Goal: Contribute content: Add original content to the website for others to see

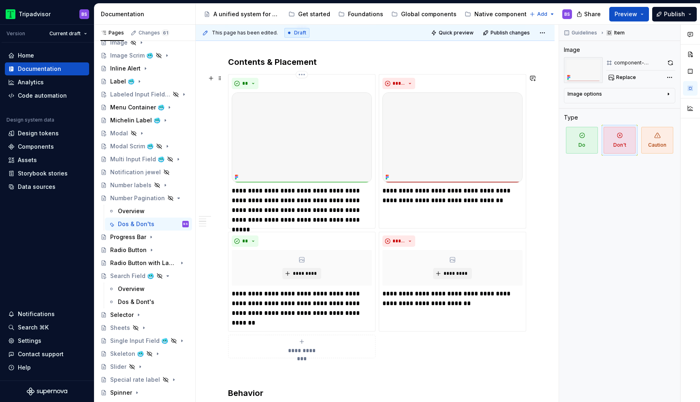
scroll to position [415, 0]
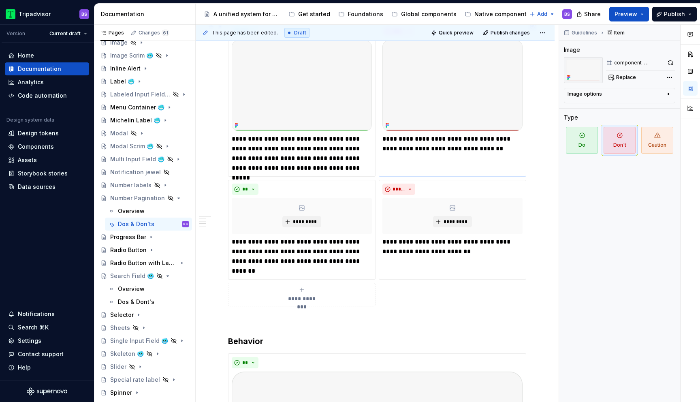
click at [496, 151] on p "**********" at bounding box center [453, 143] width 140 height 19
type textarea "*"
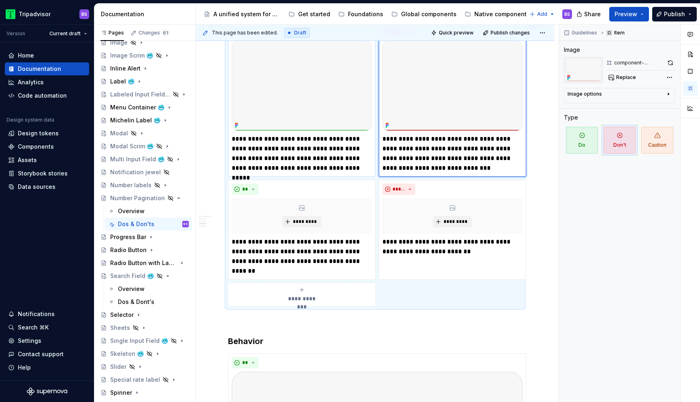
click at [332, 167] on p "**********" at bounding box center [302, 153] width 140 height 39
type textarea "*"
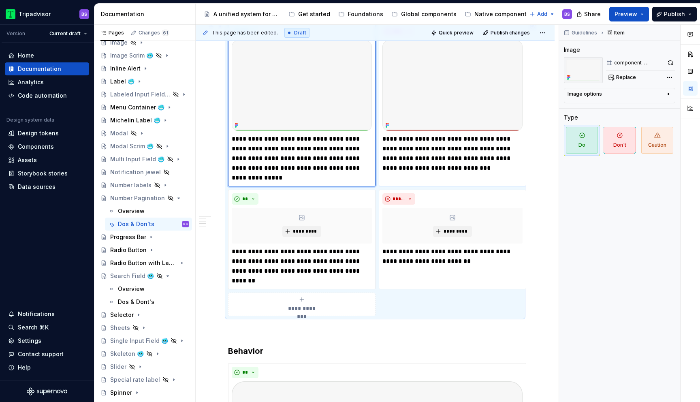
click at [438, 169] on p "**********" at bounding box center [453, 153] width 140 height 39
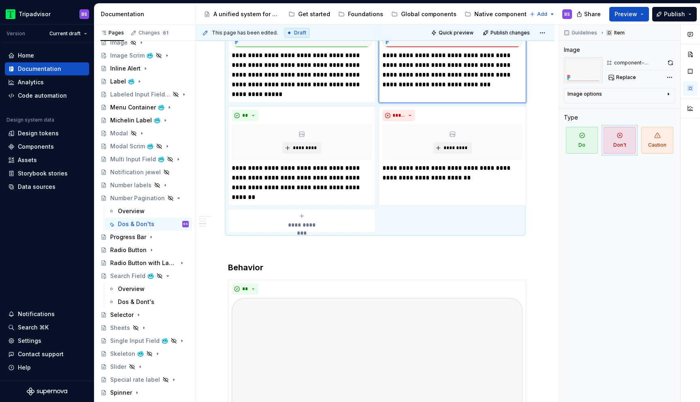
scroll to position [500, 0]
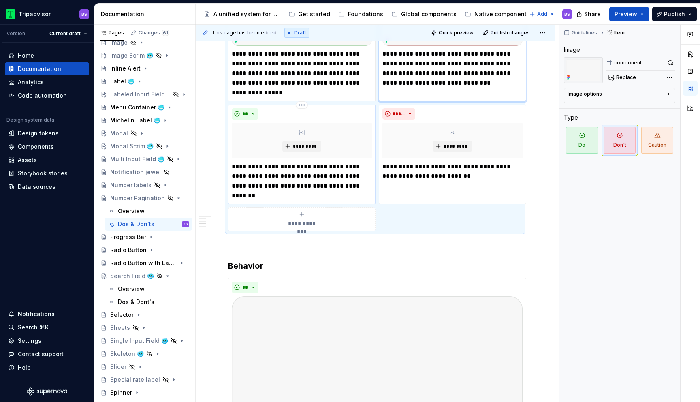
click at [312, 172] on p "**********" at bounding box center [302, 181] width 140 height 39
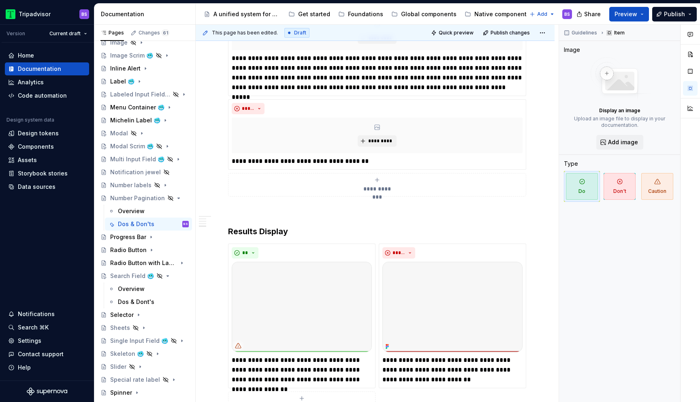
scroll to position [1304, 0]
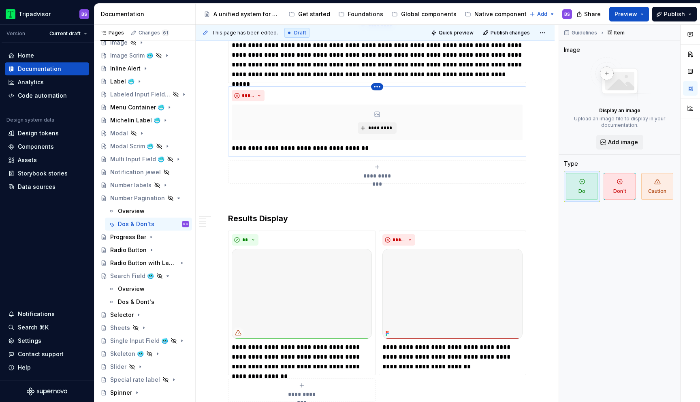
click at [377, 88] on html "Tripadvisor BS Version Current draft Home Documentation Analytics Code automati…" at bounding box center [350, 201] width 700 height 402
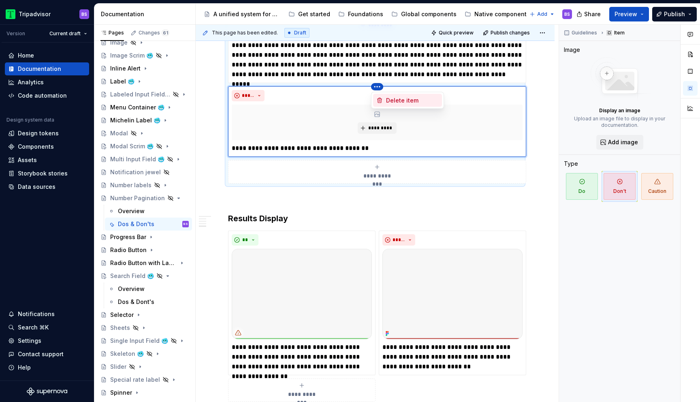
click at [389, 101] on div "Delete item" at bounding box center [412, 100] width 53 height 8
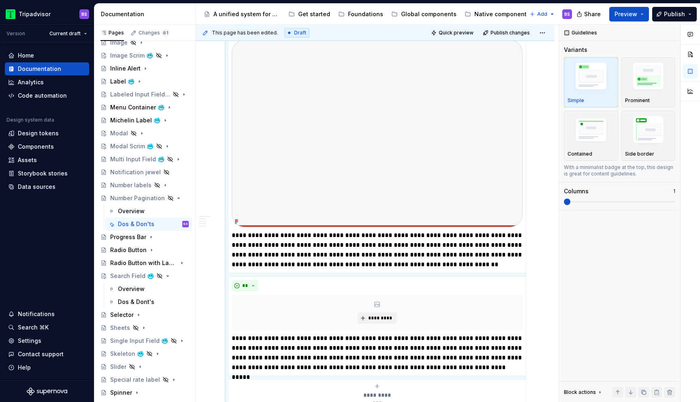
click at [509, 240] on p "**********" at bounding box center [377, 250] width 291 height 39
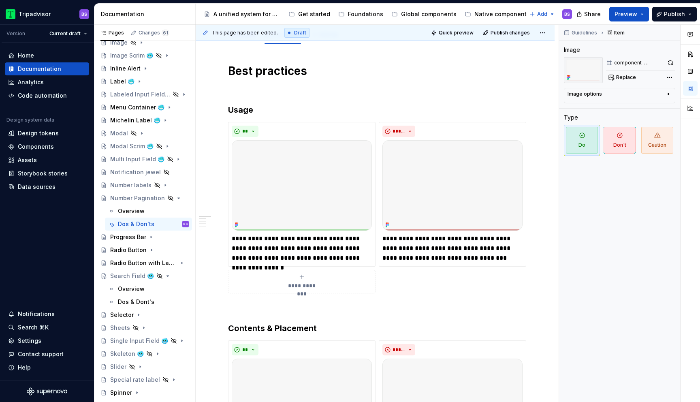
scroll to position [129, 0]
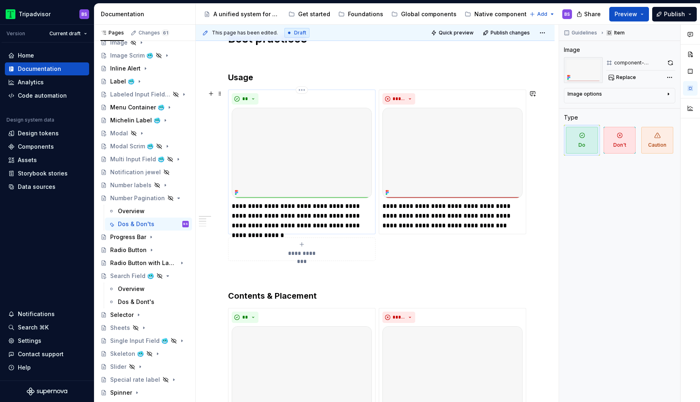
click at [330, 123] on img at bounding box center [302, 153] width 140 height 90
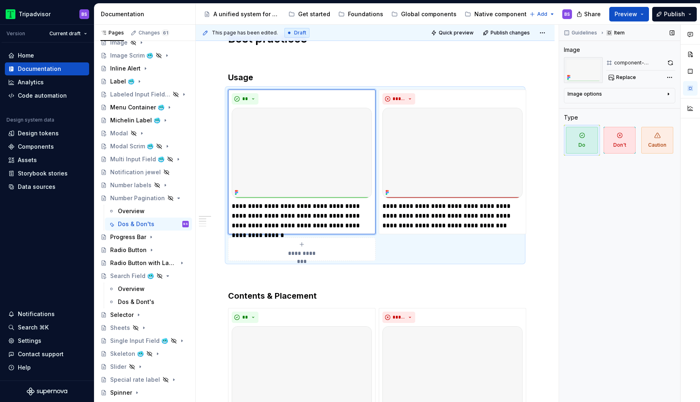
click at [631, 63] on div "component-context-do" at bounding box center [638, 63] width 49 height 6
click at [632, 77] on span "Replace" at bounding box center [626, 77] width 20 height 6
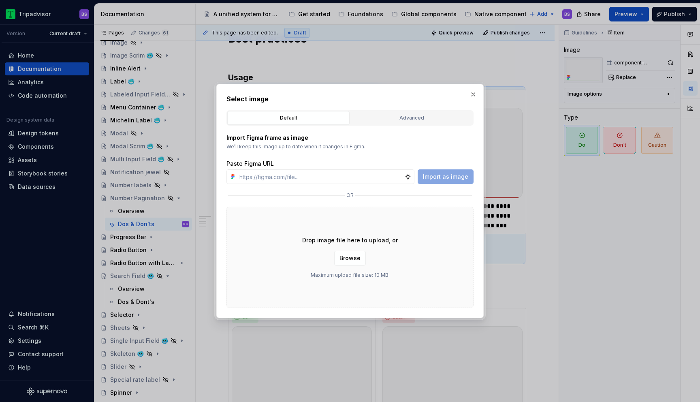
type textarea "*"
type input "[URL][DOMAIN_NAME]"
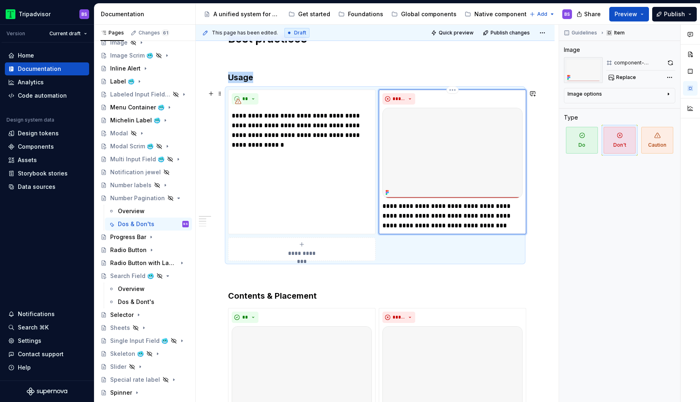
click at [416, 128] on img at bounding box center [453, 153] width 140 height 90
click at [454, 133] on img at bounding box center [453, 153] width 140 height 90
click at [626, 79] on span "Replace" at bounding box center [626, 77] width 20 height 6
type textarea "*"
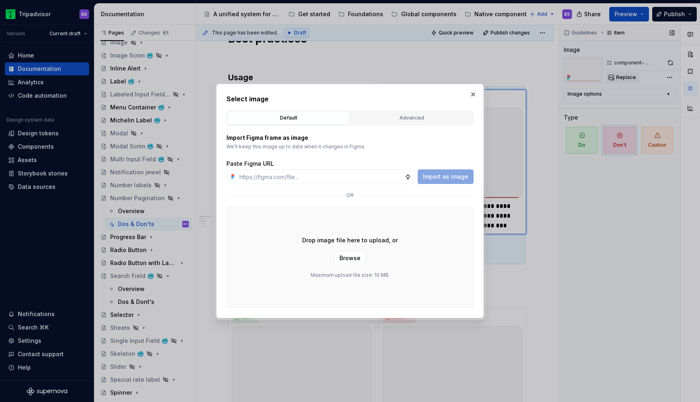
type input "[URL][DOMAIN_NAME]"
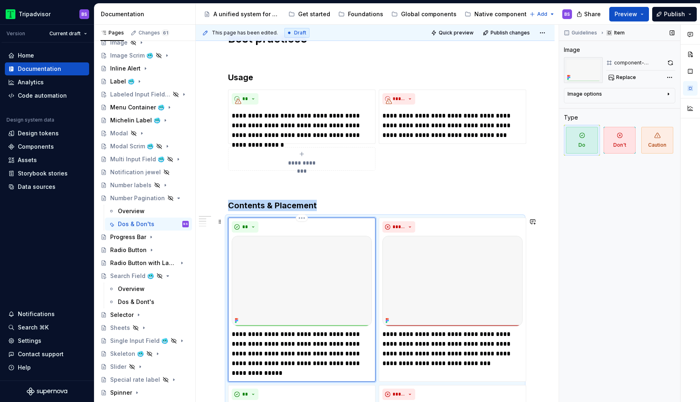
click at [301, 277] on img at bounding box center [302, 281] width 140 height 90
click at [334, 266] on img at bounding box center [302, 281] width 140 height 90
click at [369, 241] on img at bounding box center [302, 281] width 140 height 90
click at [428, 249] on img at bounding box center [453, 281] width 140 height 90
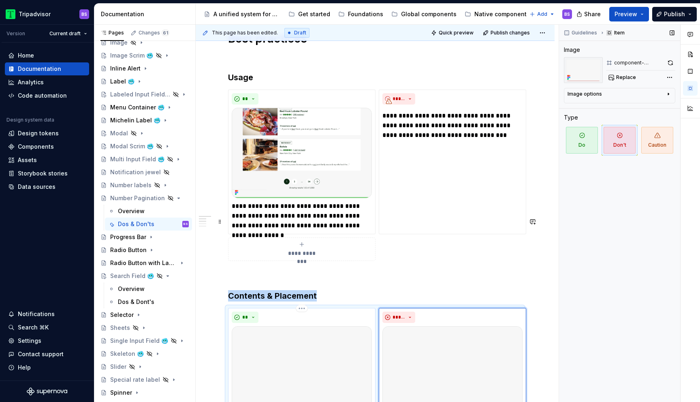
click at [338, 326] on img at bounding box center [302, 371] width 140 height 90
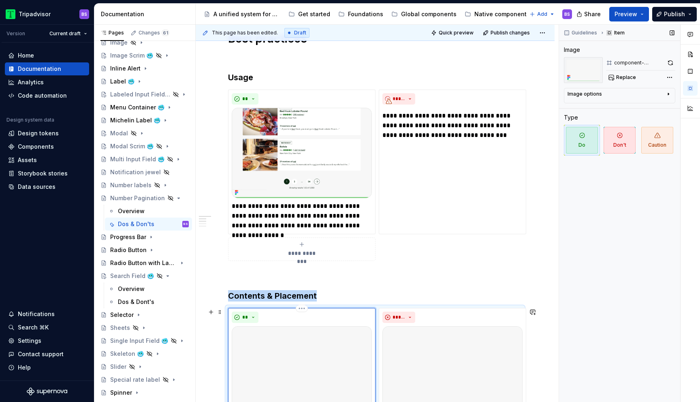
click at [348, 344] on img at bounding box center [302, 371] width 140 height 90
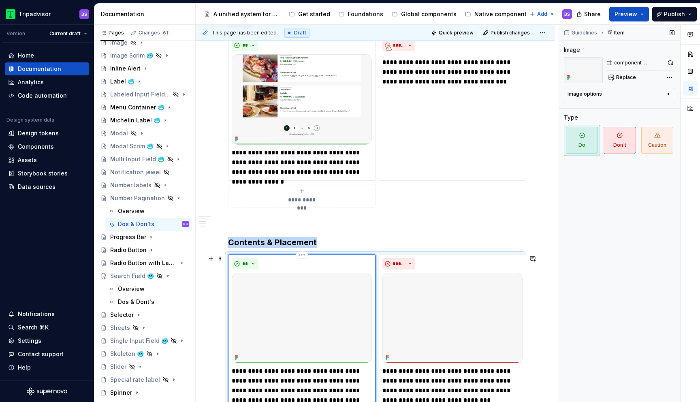
scroll to position [167, 0]
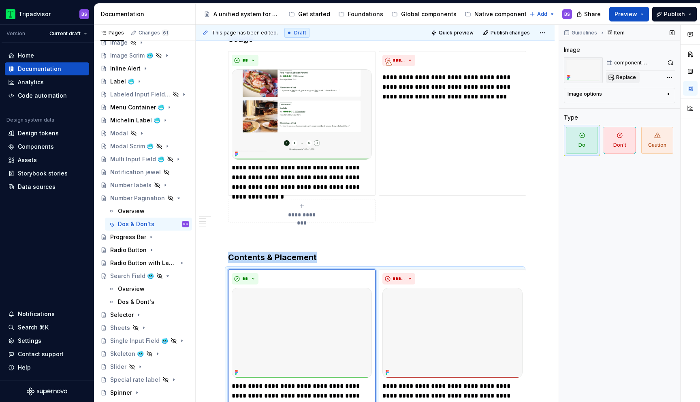
click at [628, 81] on button "Replace" at bounding box center [623, 77] width 34 height 11
type textarea "*"
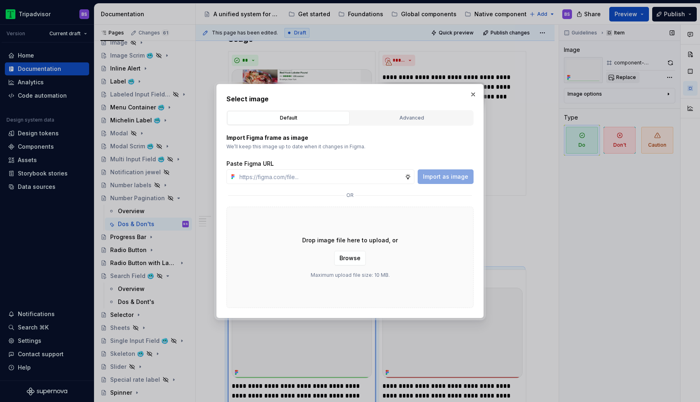
type input "[URL][DOMAIN_NAME]"
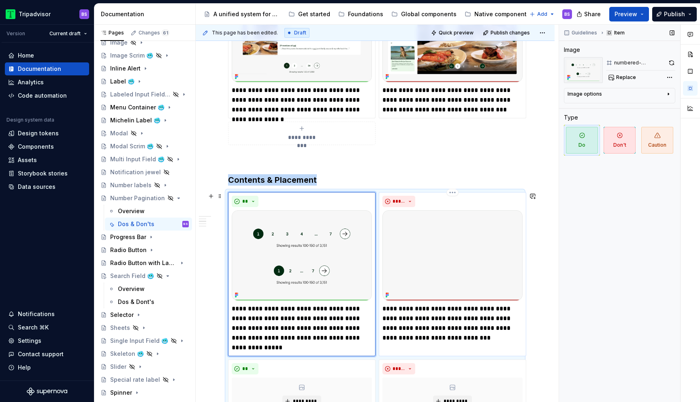
scroll to position [286, 0]
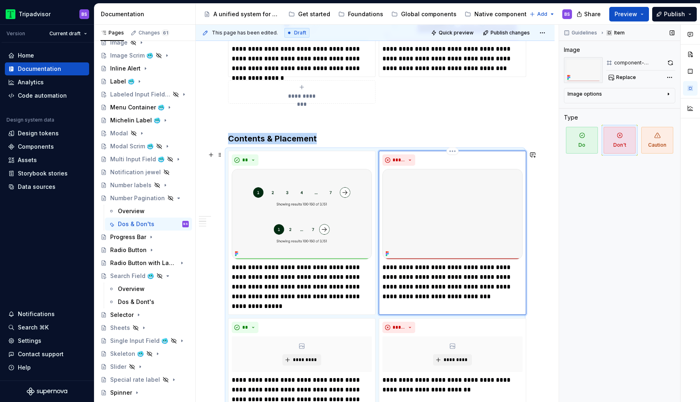
click at [445, 222] on img at bounding box center [453, 214] width 140 height 90
click at [627, 75] on span "Replace" at bounding box center [626, 77] width 20 height 6
type textarea "*"
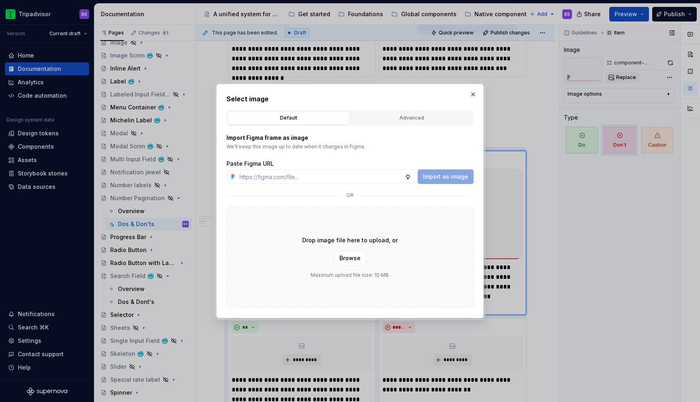
type input "[URL][DOMAIN_NAME]"
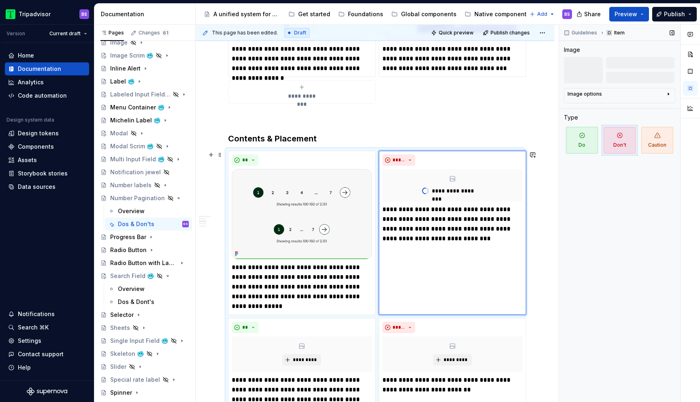
scroll to position [340, 0]
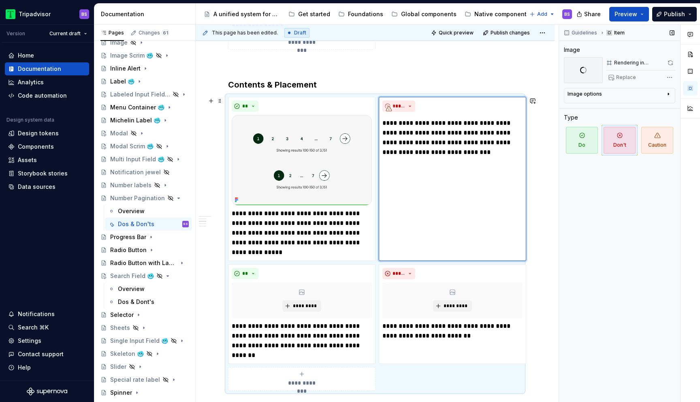
type textarea "*"
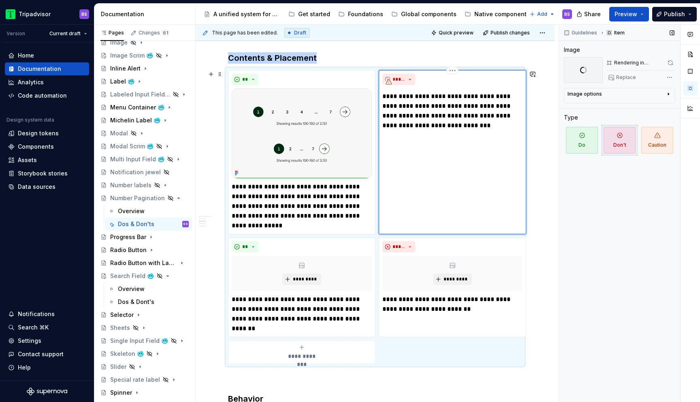
scroll to position [473, 0]
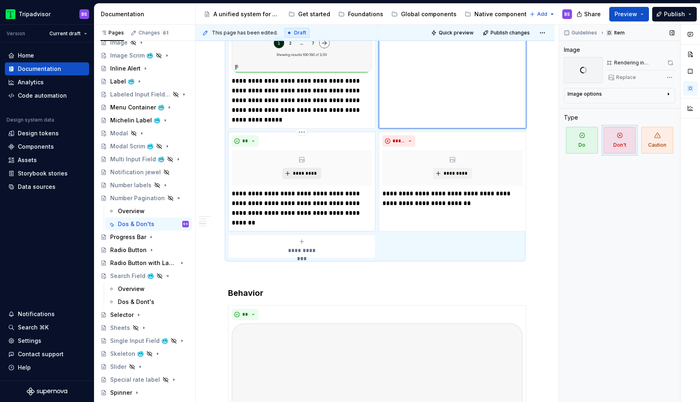
click at [312, 173] on span "*********" at bounding box center [305, 173] width 25 height 6
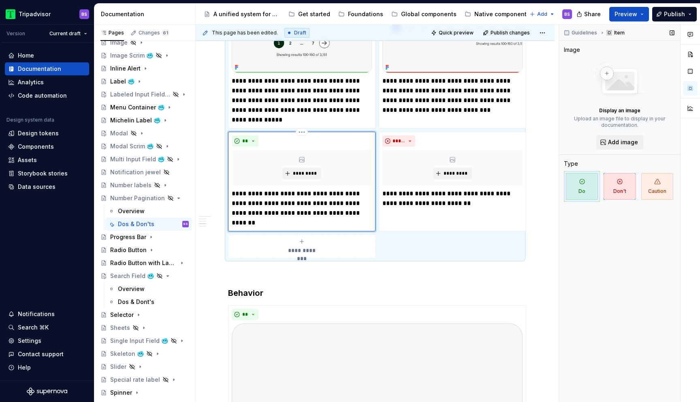
click at [308, 174] on span "*********" at bounding box center [305, 173] width 25 height 6
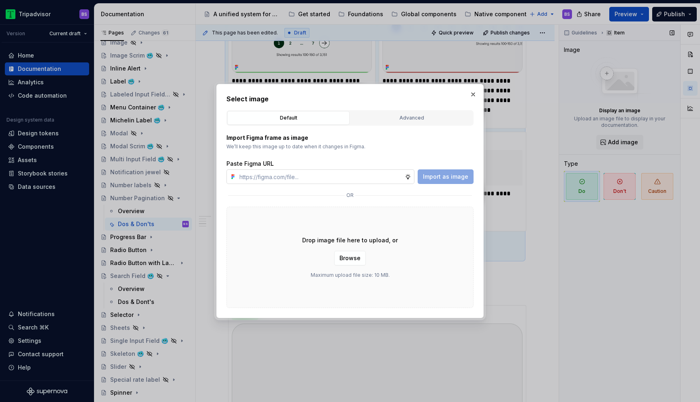
type input "[URL][DOMAIN_NAME]"
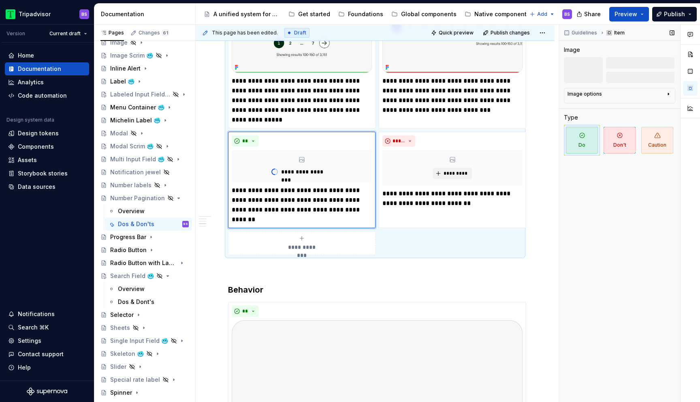
type textarea "*"
click at [459, 174] on span "*********" at bounding box center [455, 173] width 25 height 6
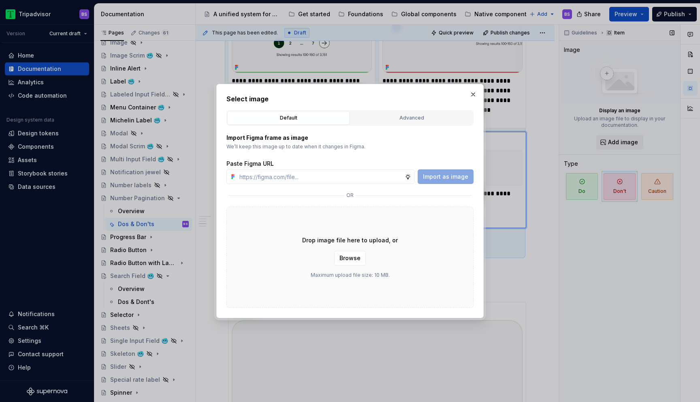
type input "[URL][DOMAIN_NAME]"
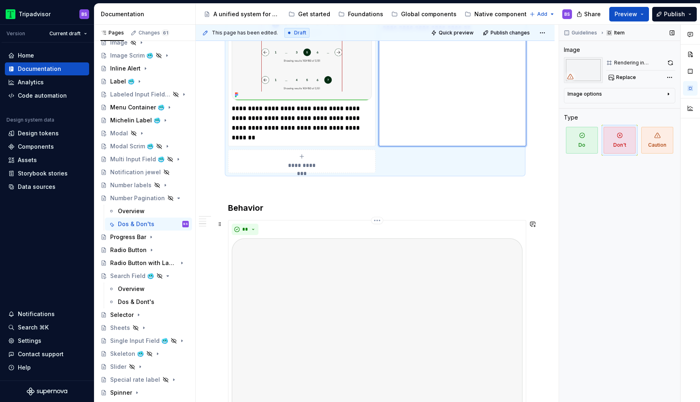
scroll to position [676, 0]
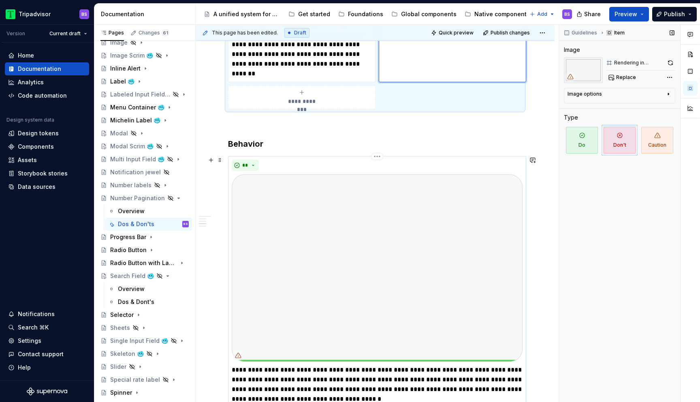
click at [347, 228] on img at bounding box center [377, 268] width 291 height 188
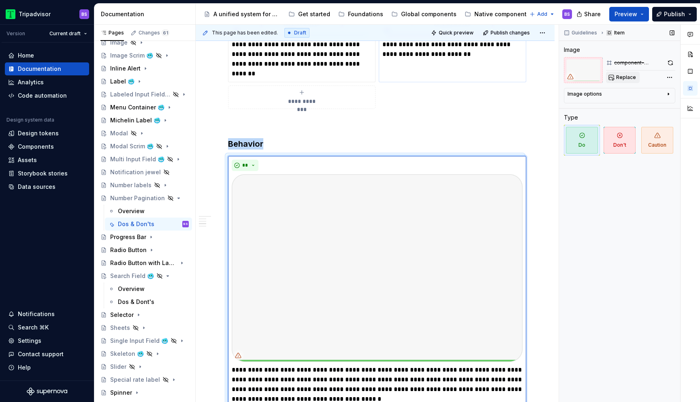
click at [626, 78] on span "Replace" at bounding box center [626, 77] width 20 height 6
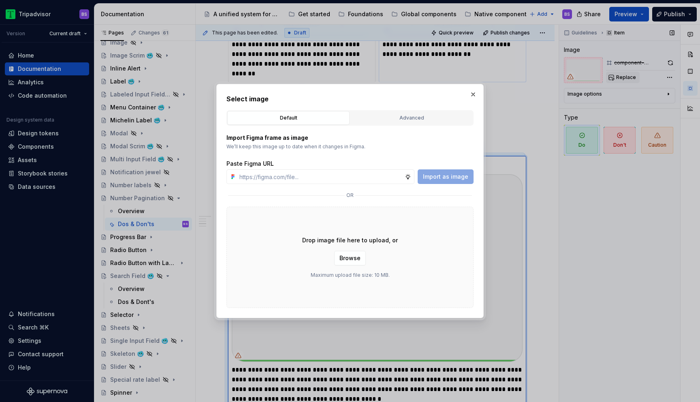
type textarea "*"
type input "[URL][DOMAIN_NAME]"
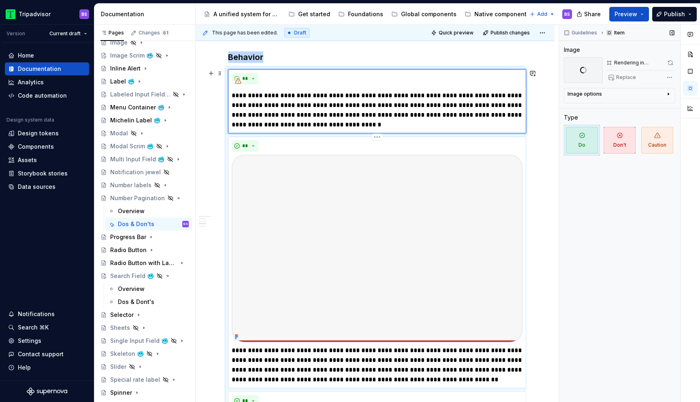
scroll to position [753, 0]
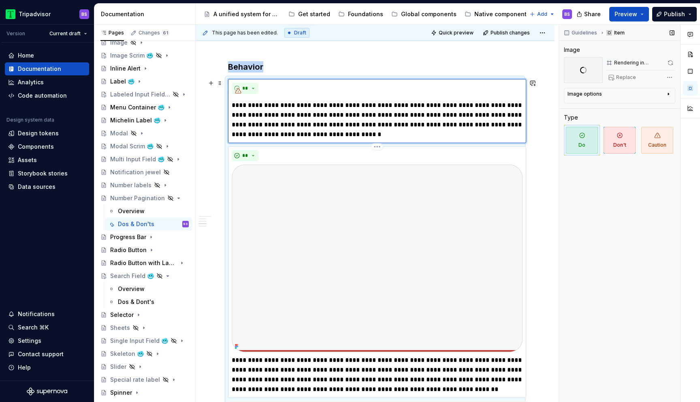
click at [398, 225] on img at bounding box center [377, 259] width 291 height 188
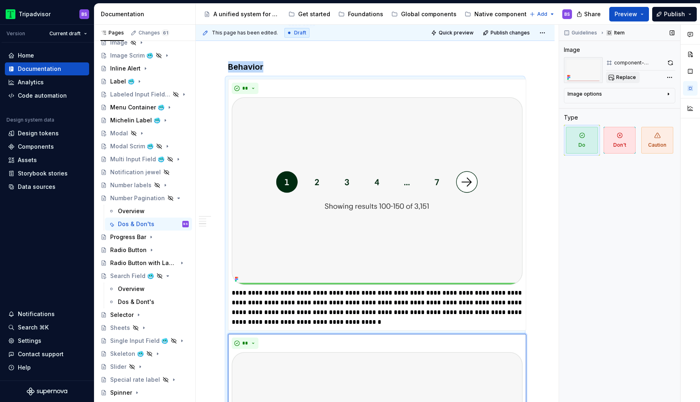
click at [626, 76] on span "Replace" at bounding box center [626, 77] width 20 height 6
type textarea "*"
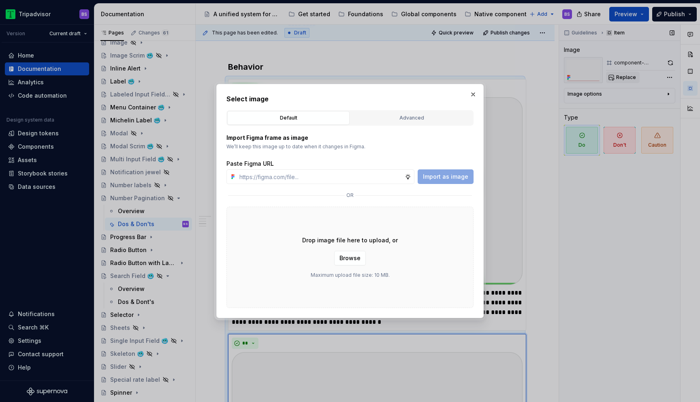
type input "[URL][DOMAIN_NAME]"
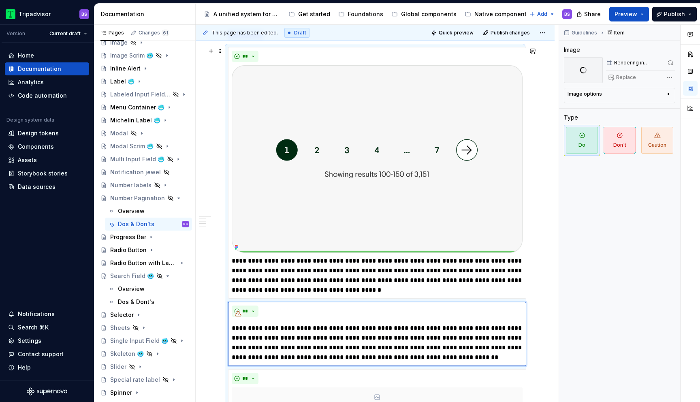
scroll to position [781, 0]
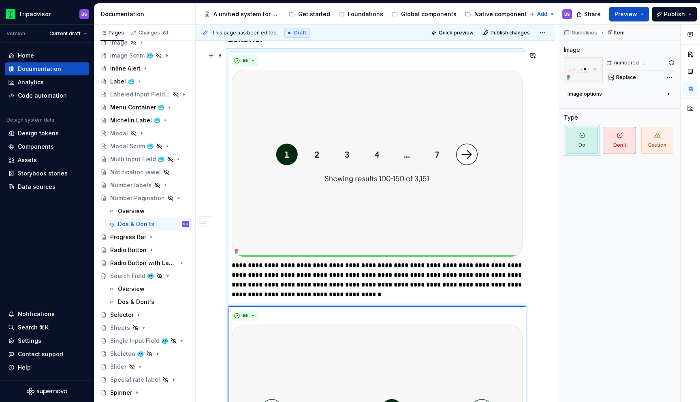
type textarea "*"
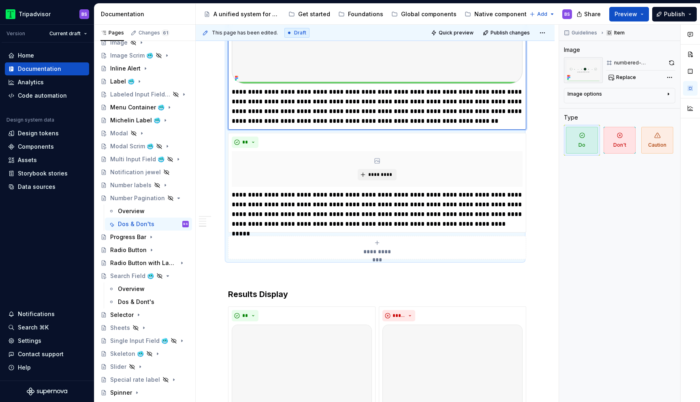
scroll to position [1229, 0]
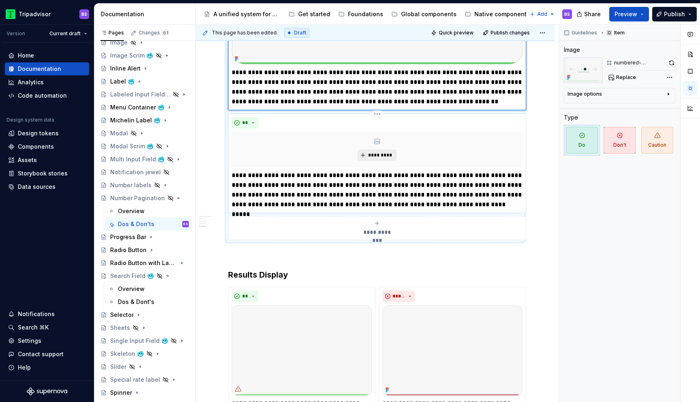
click at [384, 152] on button "*********" at bounding box center [377, 155] width 38 height 11
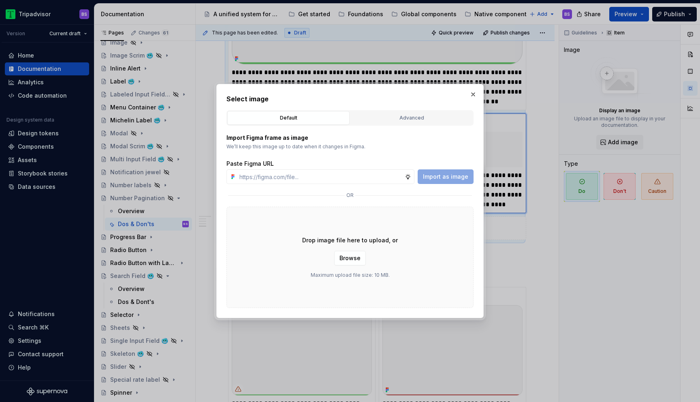
type input "[URL][DOMAIN_NAME]"
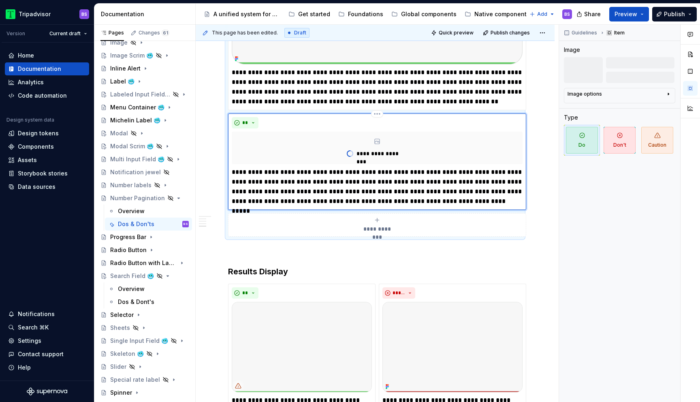
click at [472, 180] on p "**********" at bounding box center [377, 186] width 291 height 39
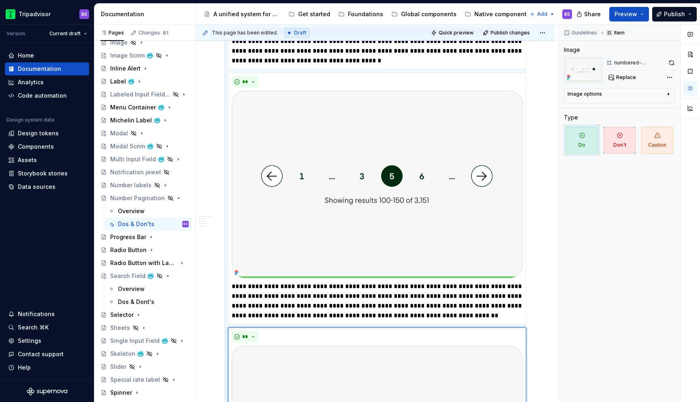
scroll to position [1004, 0]
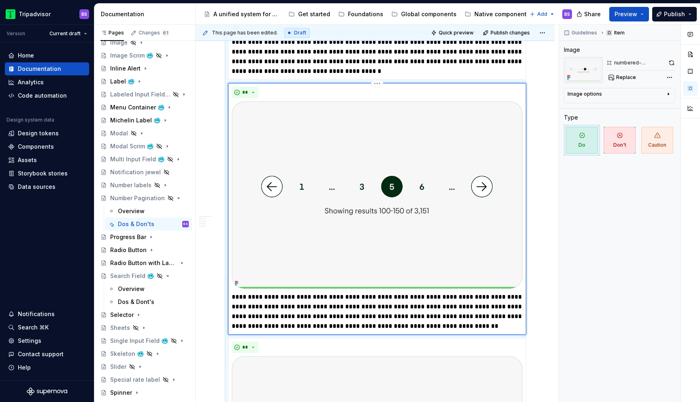
click at [443, 197] on img at bounding box center [377, 195] width 291 height 188
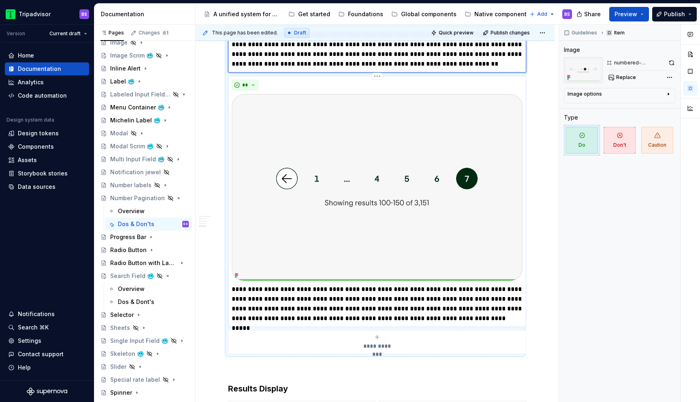
click at [494, 145] on img at bounding box center [377, 188] width 291 height 188
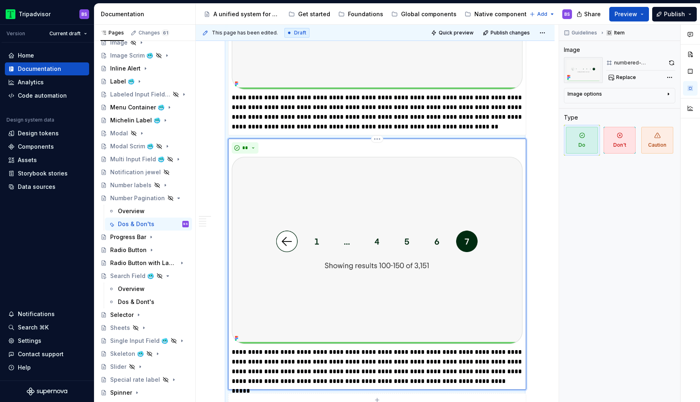
scroll to position [1197, 0]
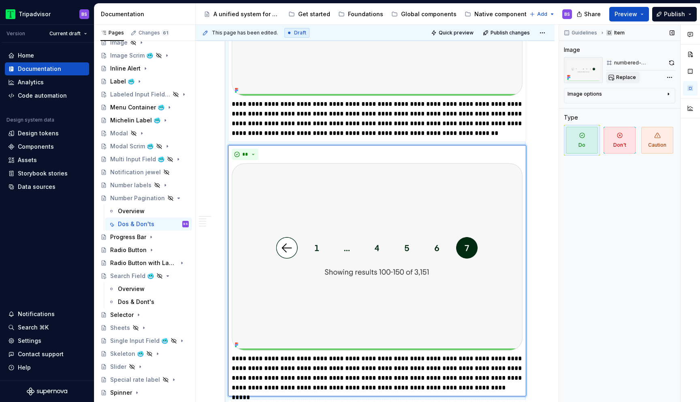
click at [629, 77] on span "Replace" at bounding box center [626, 77] width 20 height 6
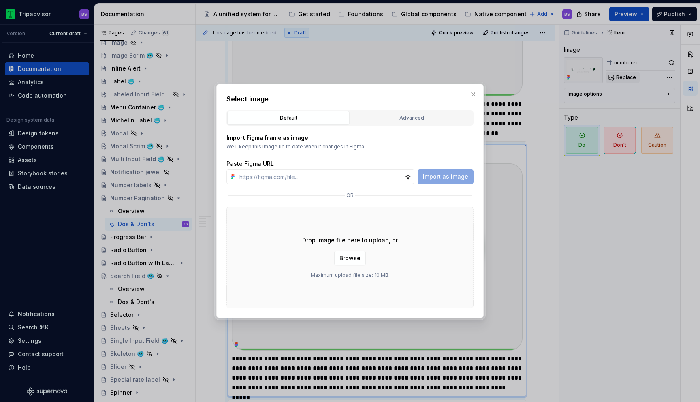
type textarea "*"
type input "[URL][DOMAIN_NAME]"
type textarea "*"
type input "[URL][DOMAIN_NAME]"
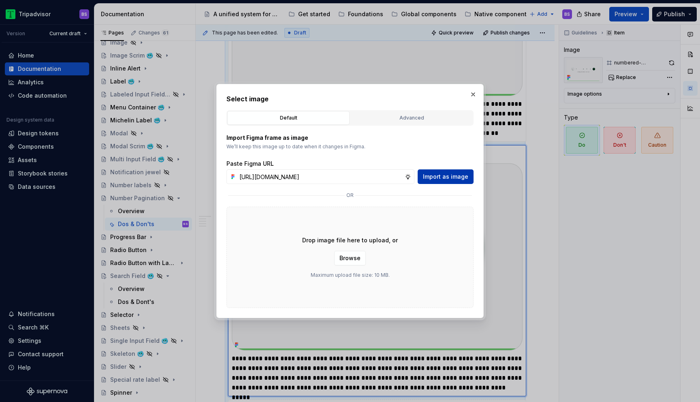
click at [462, 176] on span "Import as image" at bounding box center [445, 177] width 45 height 8
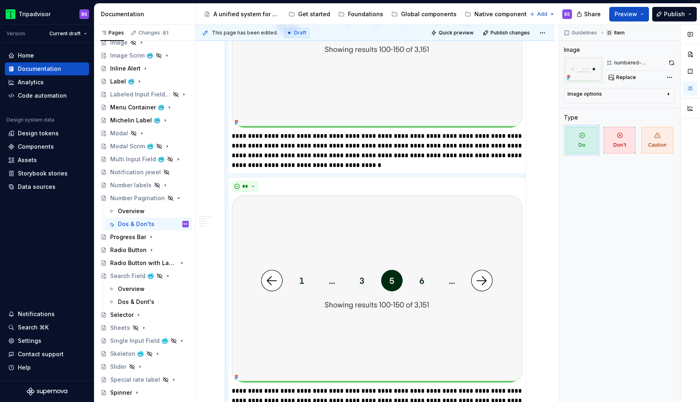
scroll to position [934, 0]
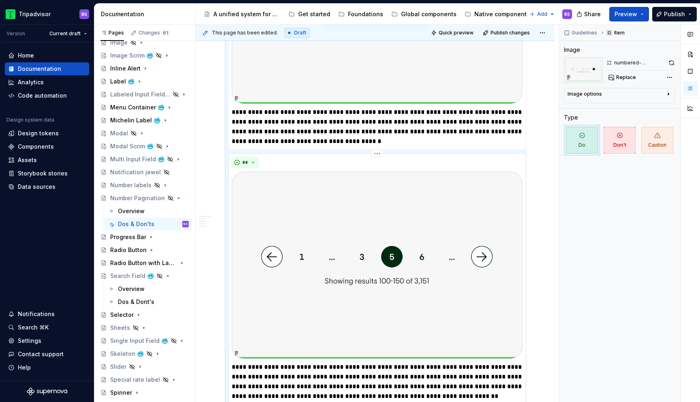
click at [513, 209] on img at bounding box center [377, 265] width 291 height 188
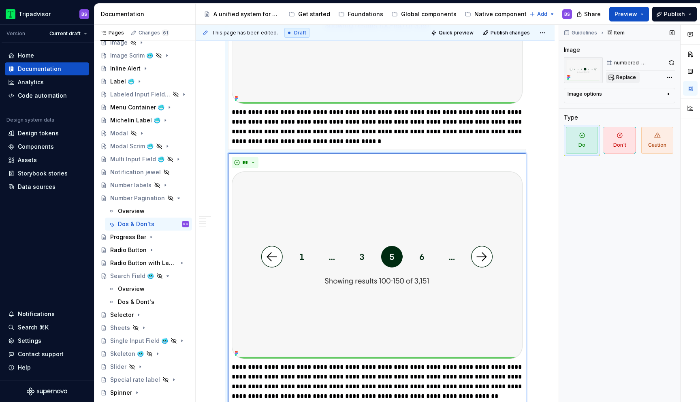
click at [629, 78] on span "Replace" at bounding box center [626, 77] width 20 height 6
type textarea "*"
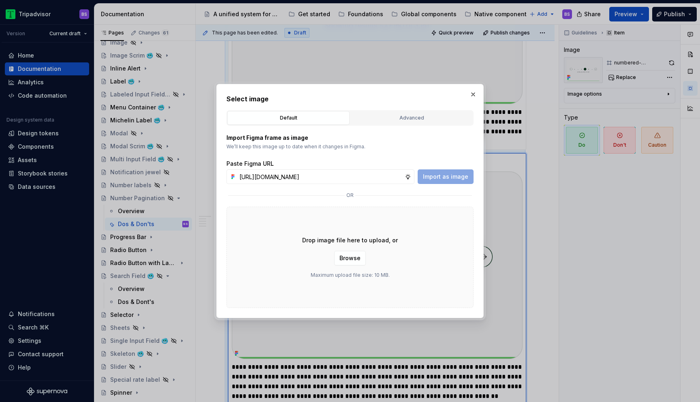
scroll to position [0, 190]
type input "[URL][DOMAIN_NAME]"
click at [445, 178] on span "Import as image" at bounding box center [445, 177] width 45 height 8
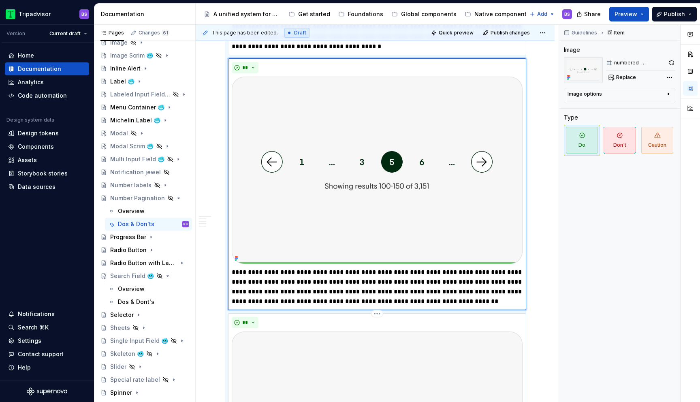
scroll to position [1025, 0]
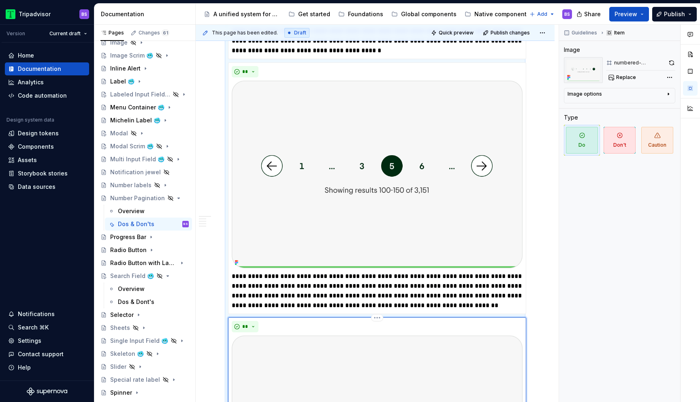
click at [621, 77] on span "Replace" at bounding box center [626, 77] width 20 height 6
type textarea "*"
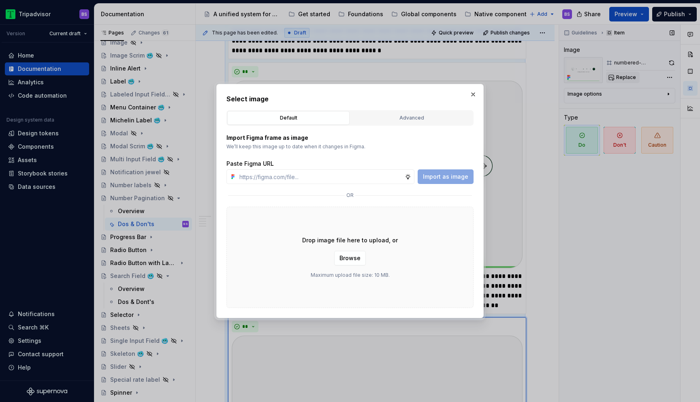
type input "[URL][DOMAIN_NAME]"
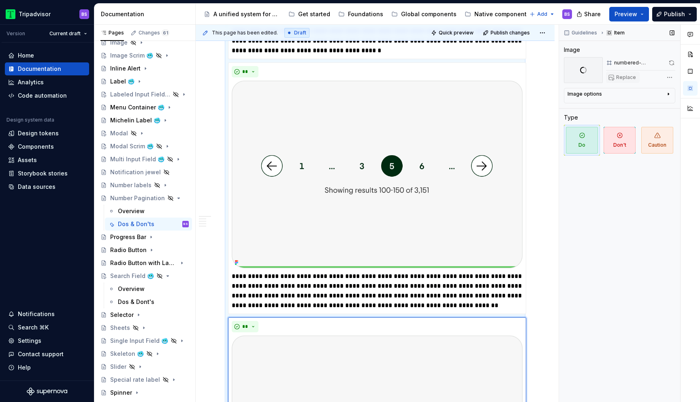
scroll to position [1230, 0]
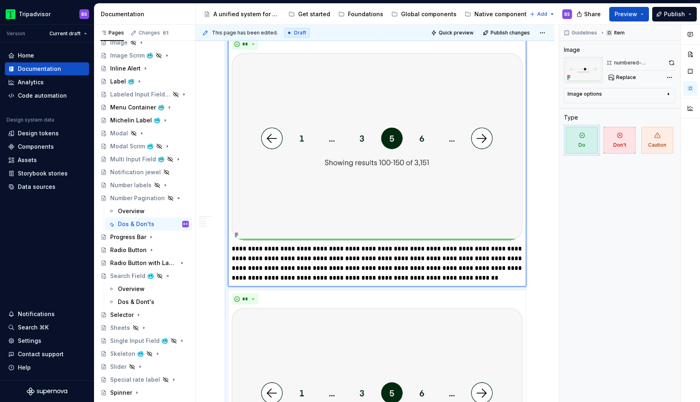
click at [500, 185] on img at bounding box center [377, 147] width 291 height 188
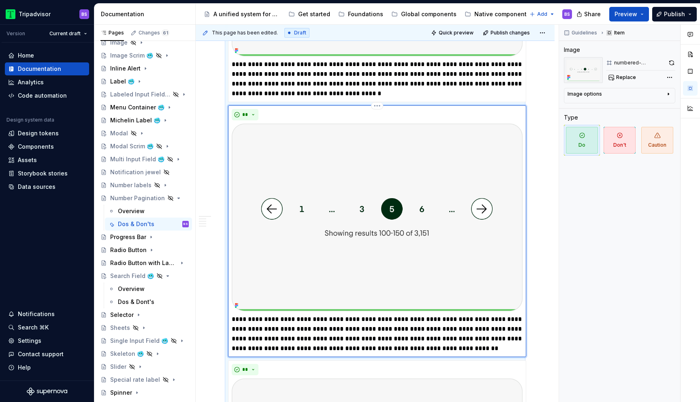
scroll to position [952, 0]
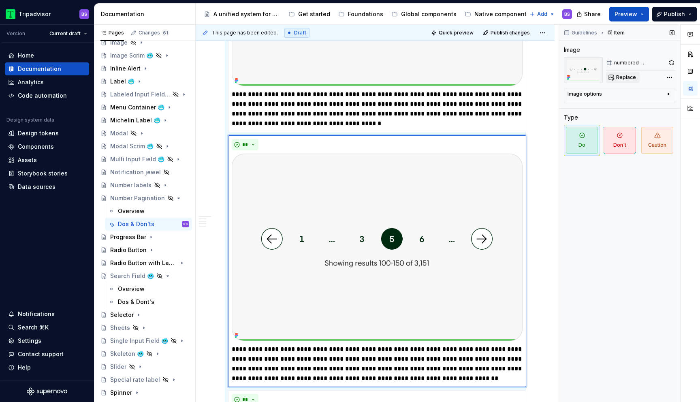
click at [618, 77] on span "Replace" at bounding box center [626, 77] width 20 height 6
type textarea "*"
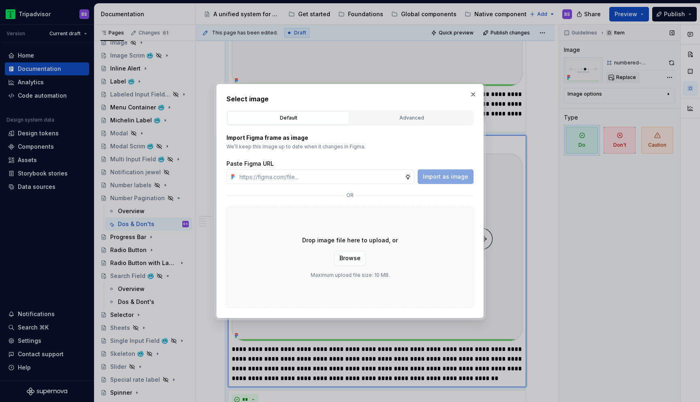
type input "[URL][DOMAIN_NAME]"
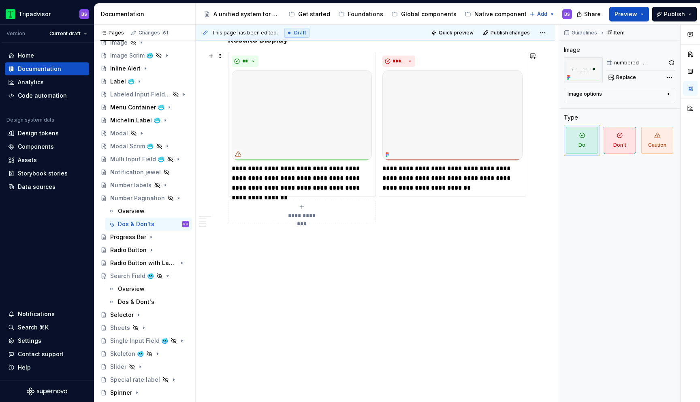
scroll to position [1587, 0]
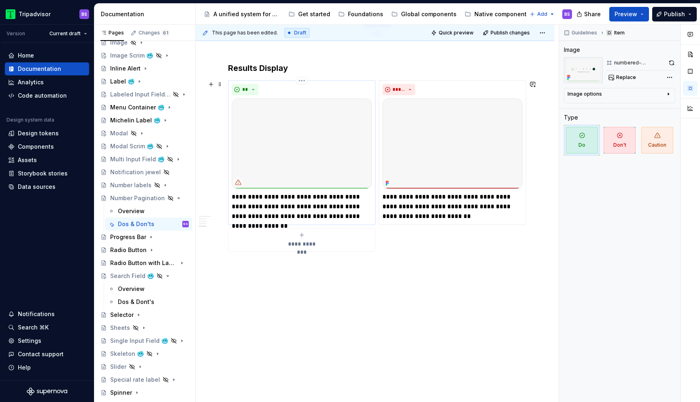
click at [315, 138] on img at bounding box center [302, 143] width 140 height 90
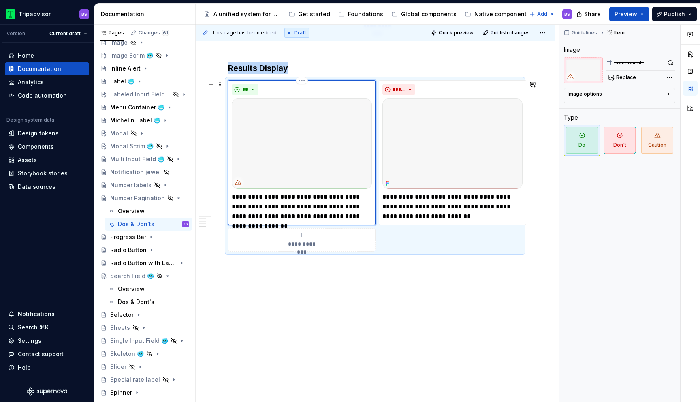
click at [348, 157] on img at bounding box center [302, 143] width 140 height 90
click at [624, 78] on span "Replace" at bounding box center [626, 77] width 20 height 6
type textarea "*"
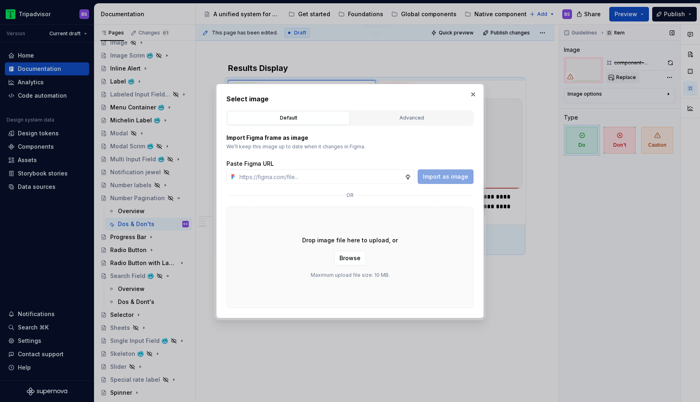
type input "[URL][DOMAIN_NAME]"
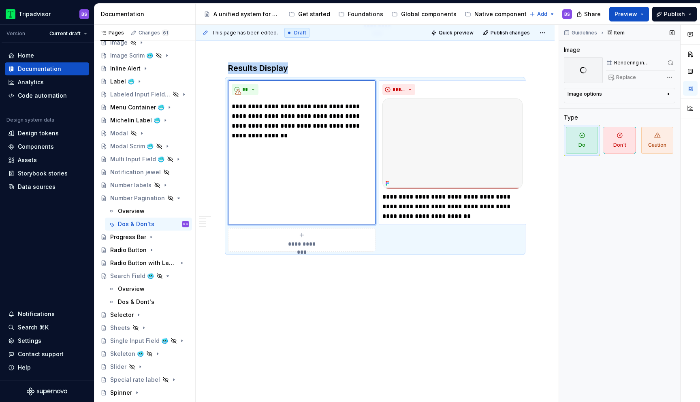
click at [445, 125] on img at bounding box center [453, 143] width 140 height 90
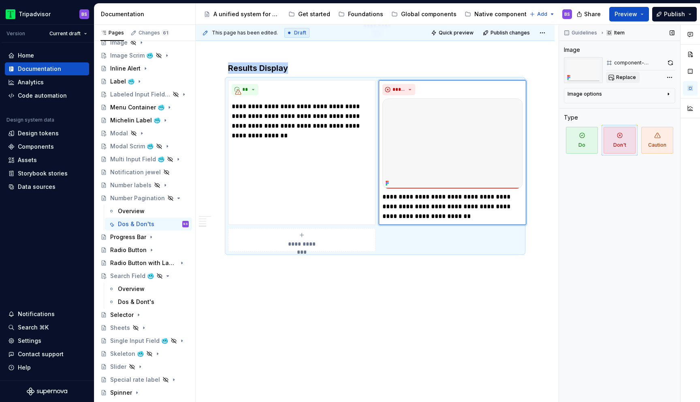
click at [625, 78] on span "Replace" at bounding box center [626, 77] width 20 height 6
type textarea "*"
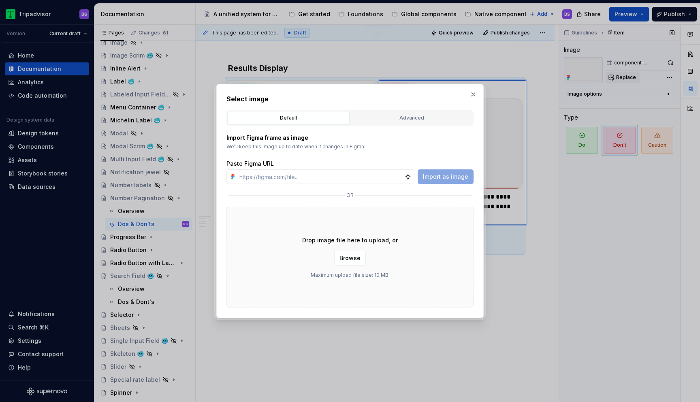
type input "[URL][DOMAIN_NAME]"
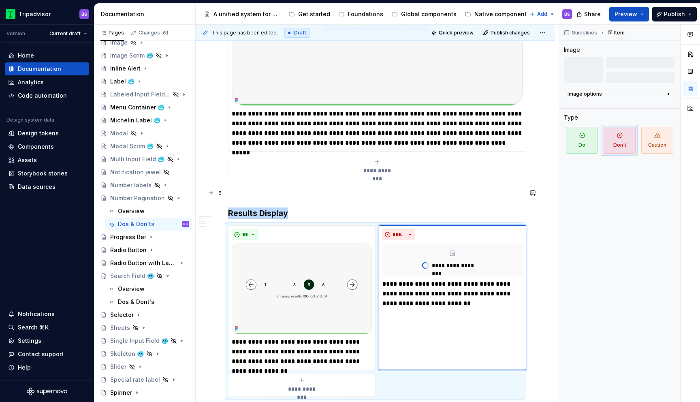
scroll to position [1448, 0]
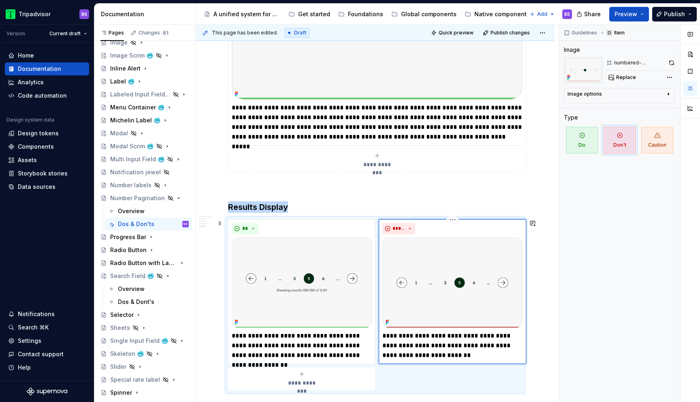
type textarea "*"
click at [484, 346] on p "**********" at bounding box center [453, 345] width 140 height 29
click at [446, 356] on p "**********" at bounding box center [453, 345] width 140 height 29
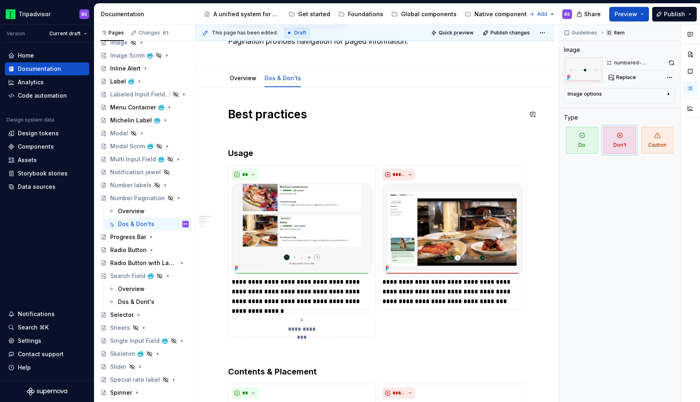
scroll to position [0, 0]
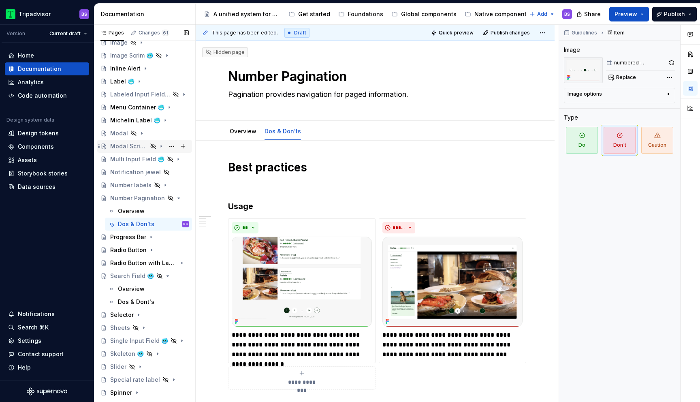
click at [135, 148] on div "Modal Scrim 🥶" at bounding box center [128, 146] width 37 height 8
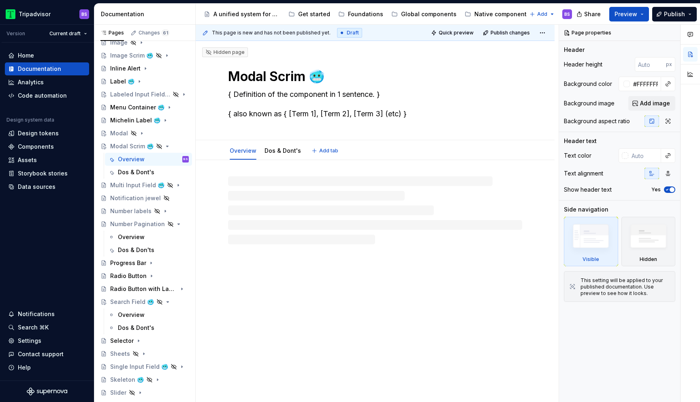
click at [329, 78] on textarea "Modal Scrim 🥶" at bounding box center [374, 76] width 294 height 19
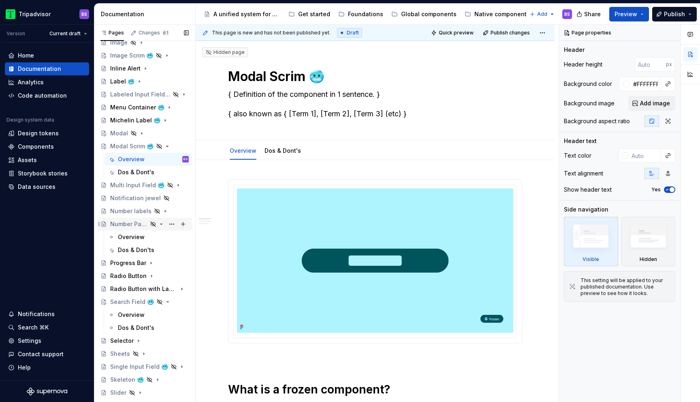
click at [130, 222] on div "Number Pagination" at bounding box center [128, 224] width 37 height 8
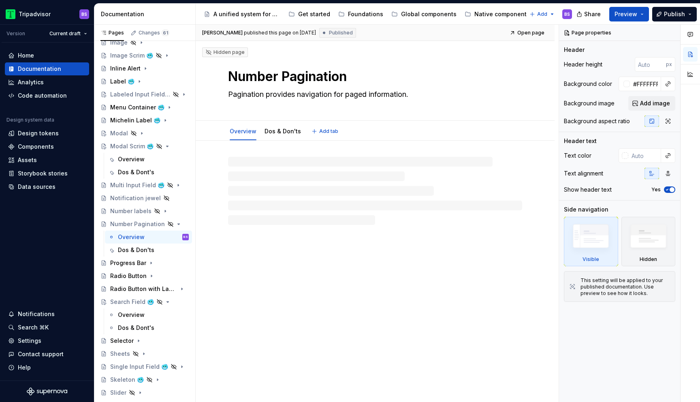
click at [352, 79] on textarea "Number Pagination" at bounding box center [374, 76] width 294 height 19
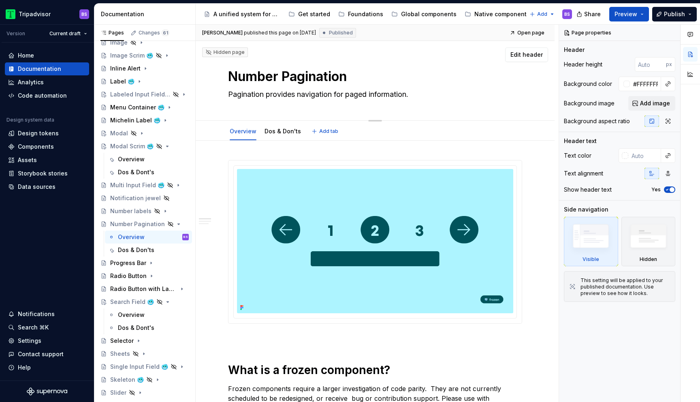
paste textarea "🥶"
type textarea "*"
type textarea "Number Pagination 🥶"
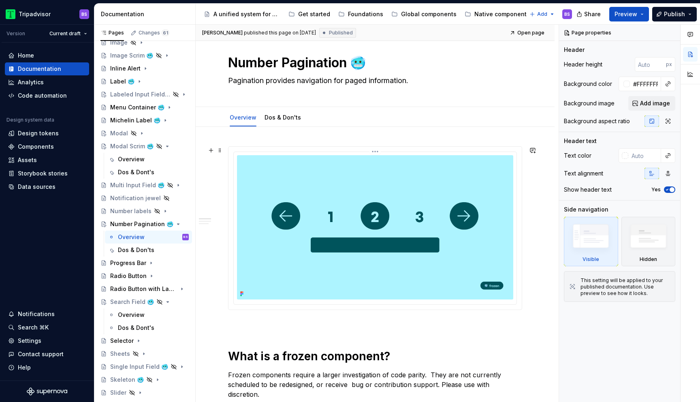
type textarea "*"
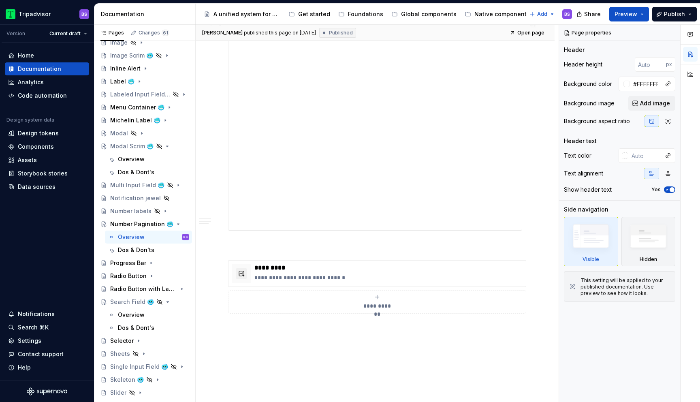
scroll to position [846, 0]
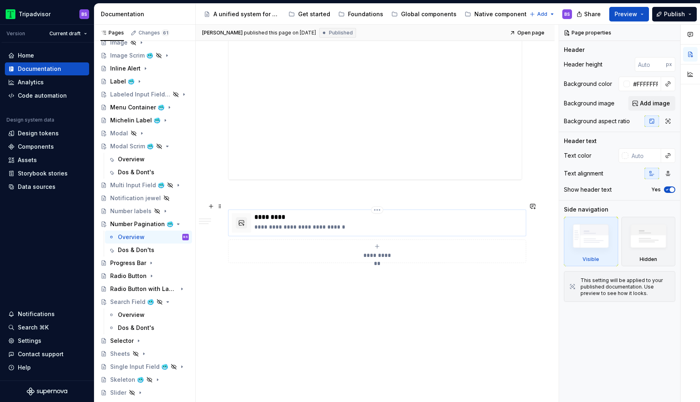
type textarea "Number Pagination 🥶"
click at [347, 223] on p "**********" at bounding box center [389, 227] width 268 height 8
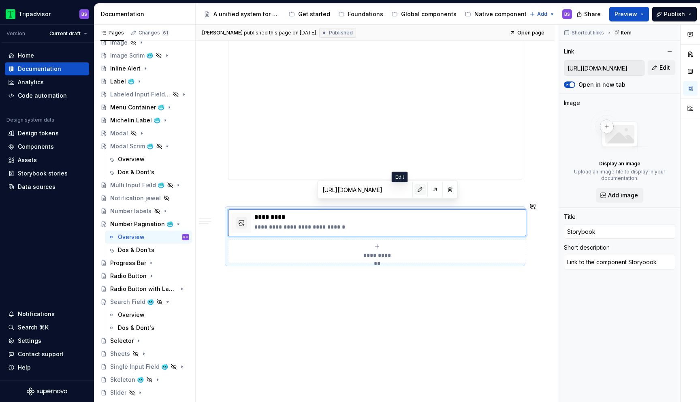
click at [415, 191] on button "button" at bounding box center [420, 189] width 11 height 11
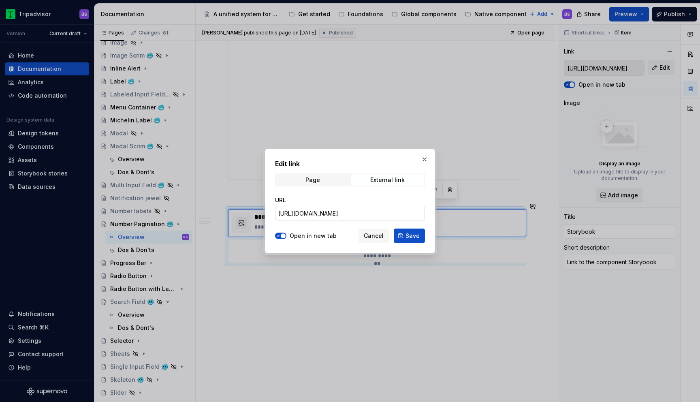
click at [381, 212] on input "[URL][DOMAIN_NAME]" at bounding box center [350, 213] width 150 height 15
click at [426, 159] on button "button" at bounding box center [424, 159] width 11 height 11
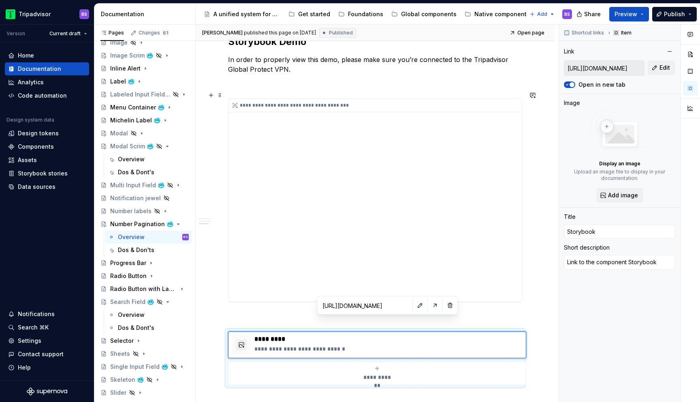
scroll to position [723, 0]
click at [144, 250] on div "Dos & Don'ts" at bounding box center [136, 250] width 36 height 8
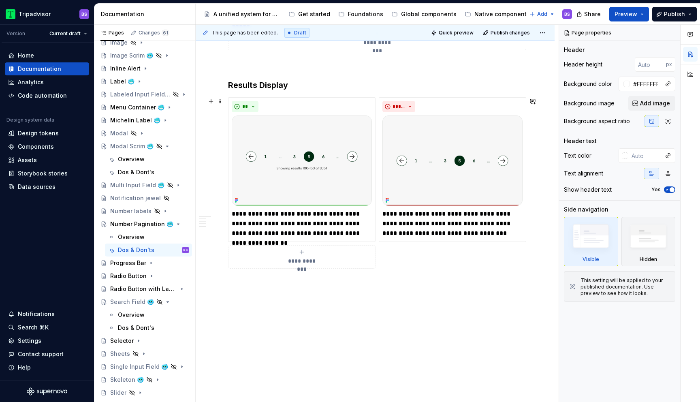
scroll to position [1535, 0]
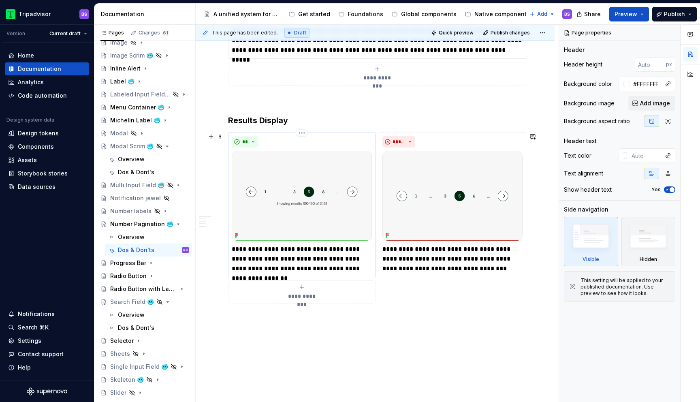
click at [364, 268] on p "**********" at bounding box center [302, 258] width 140 height 29
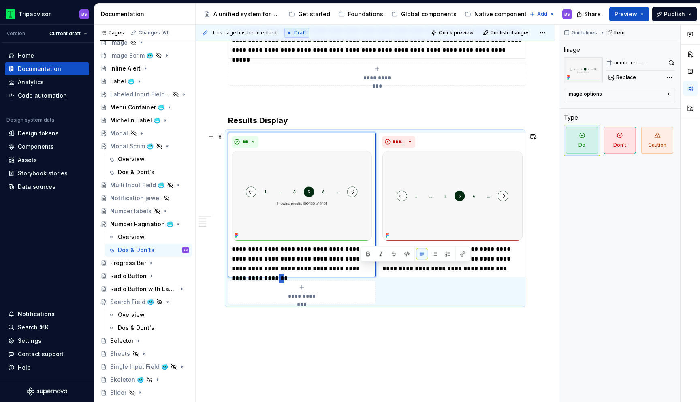
type textarea "*"
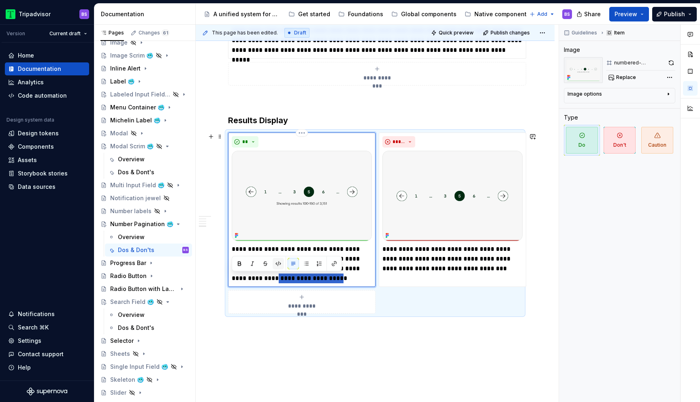
click at [278, 264] on button "button" at bounding box center [278, 263] width 11 height 11
click at [315, 282] on p "**********" at bounding box center [302, 263] width 140 height 39
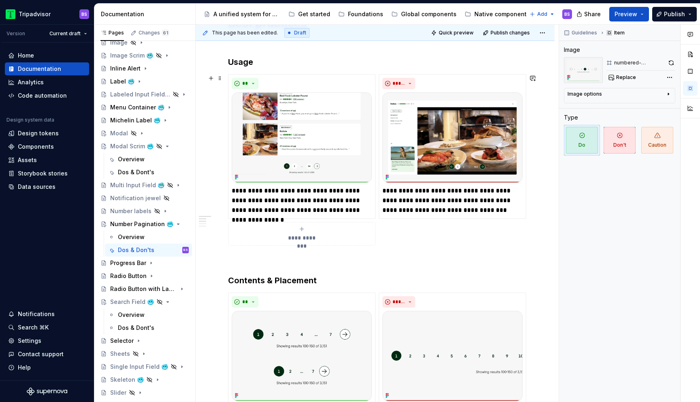
scroll to position [0, 0]
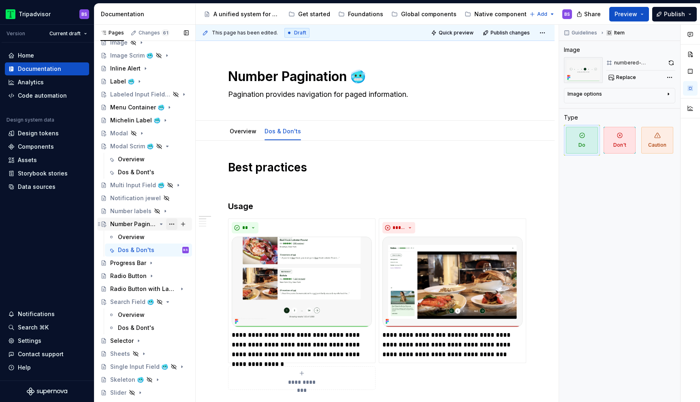
click at [173, 227] on button "Page tree" at bounding box center [171, 223] width 11 height 11
click at [166, 148] on div "Pages Changes 61 Add Accessibility guide for tree Page tree. Navigate the tree …" at bounding box center [144, 215] width 101 height 381
click at [163, 146] on icon "Page tree" at bounding box center [161, 146] width 6 height 6
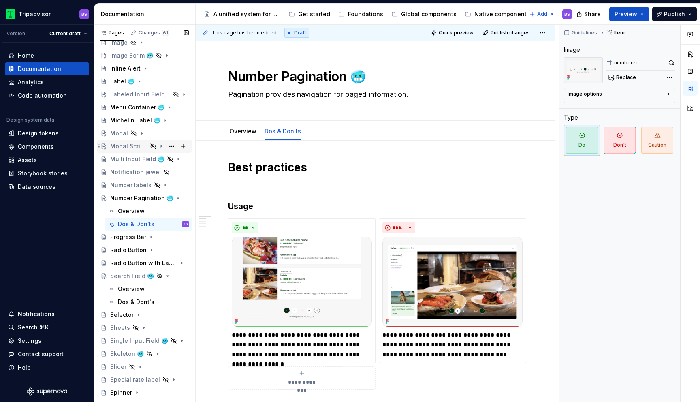
click at [132, 146] on div "Modal Scrim 🥶" at bounding box center [128, 146] width 37 height 8
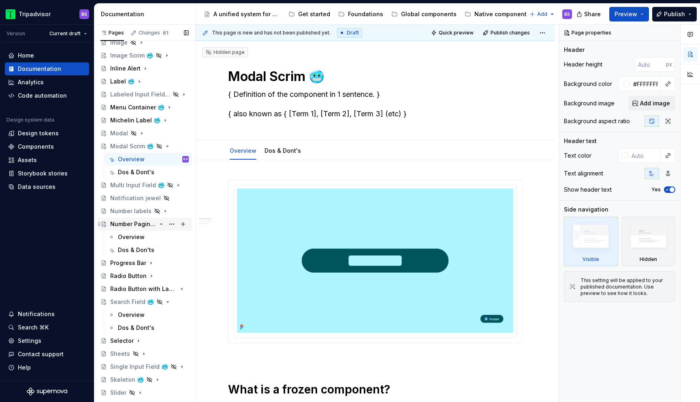
click at [161, 224] on icon "Page tree" at bounding box center [161, 224] width 2 height 1
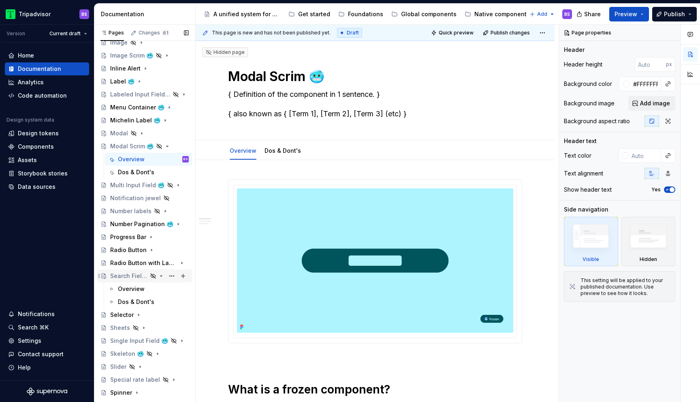
click at [160, 277] on icon "Page tree" at bounding box center [161, 276] width 6 height 6
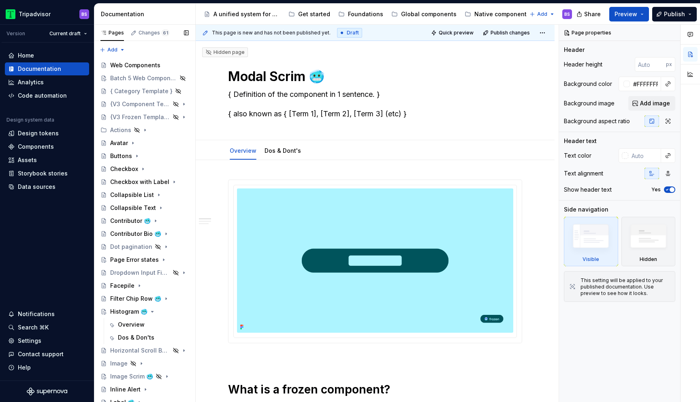
scroll to position [1, 0]
click at [160, 316] on div "Histogram 🥶" at bounding box center [149, 310] width 79 height 11
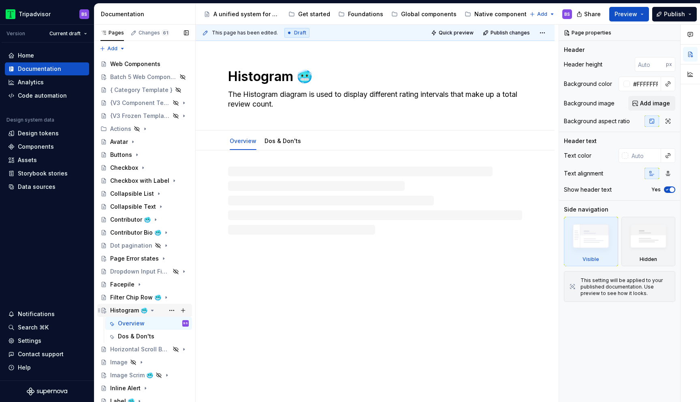
click at [158, 309] on div "Histogram 🥶" at bounding box center [149, 310] width 79 height 11
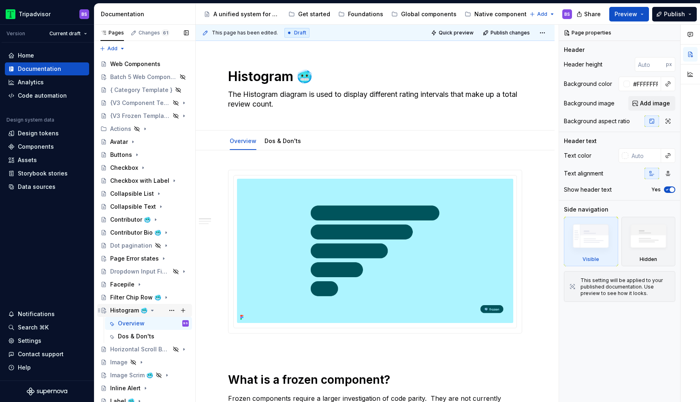
click at [152, 310] on icon "Page tree" at bounding box center [153, 310] width 2 height 1
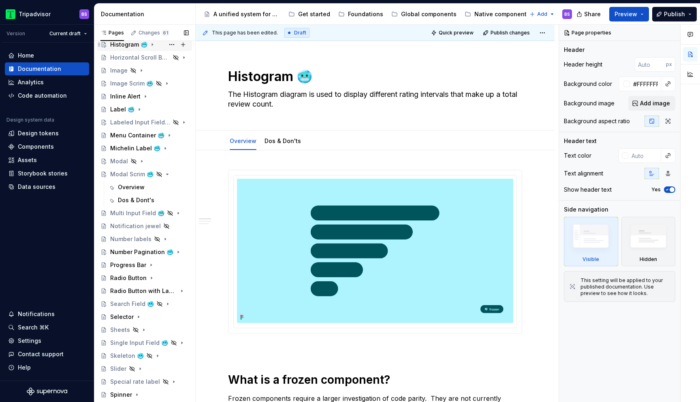
scroll to position [269, 0]
click at [160, 172] on icon "Page tree" at bounding box center [161, 172] width 2 height 1
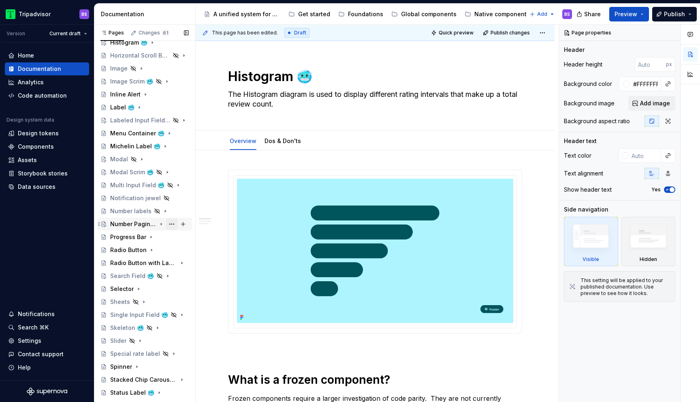
click at [172, 223] on button "Page tree" at bounding box center [171, 223] width 11 height 11
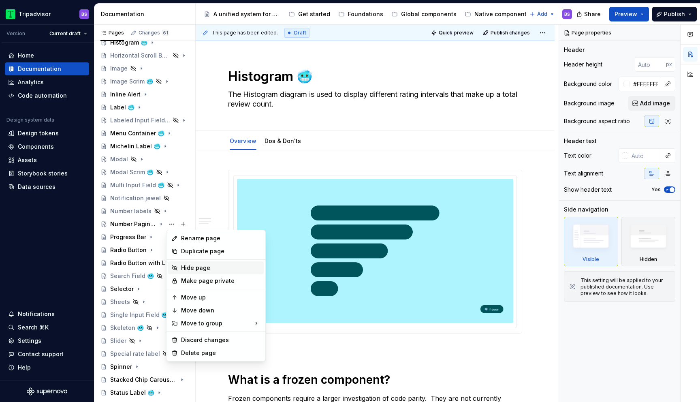
click at [203, 267] on div "Hide page" at bounding box center [220, 268] width 79 height 8
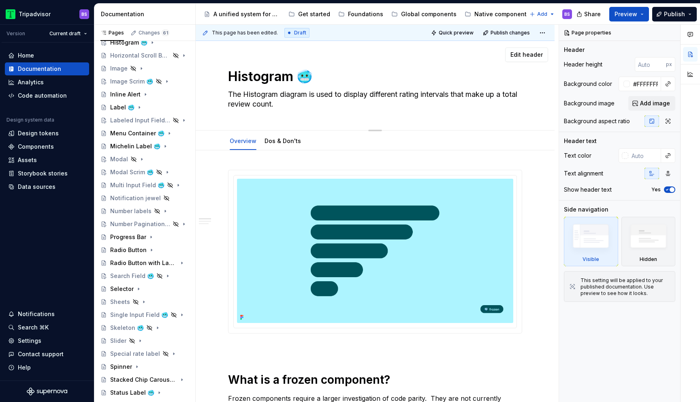
type textarea "*"
